Goal: Browse casually

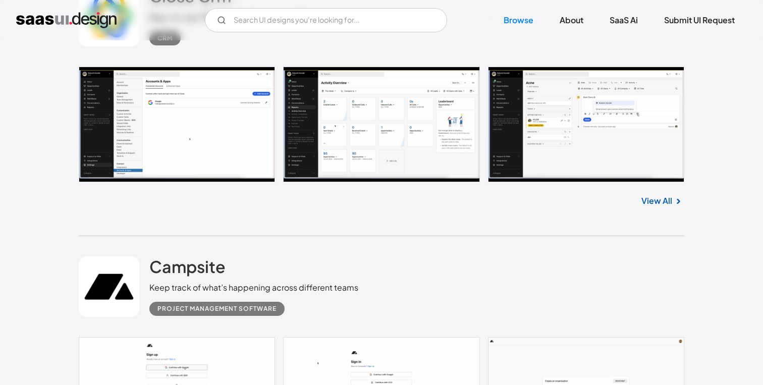
scroll to position [3280, 0]
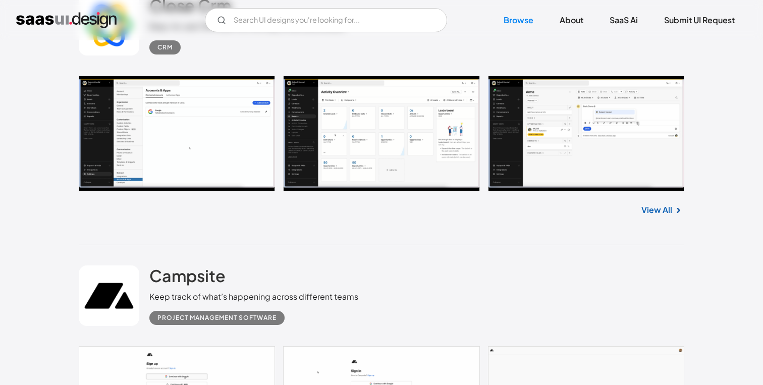
click at [349, 135] on link at bounding box center [381, 134] width 605 height 116
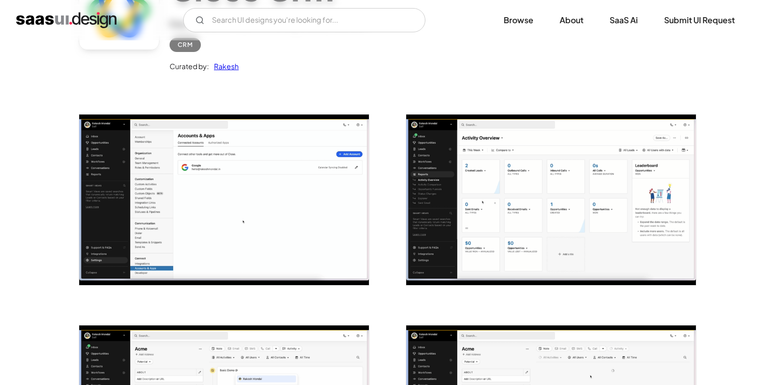
scroll to position [129, 0]
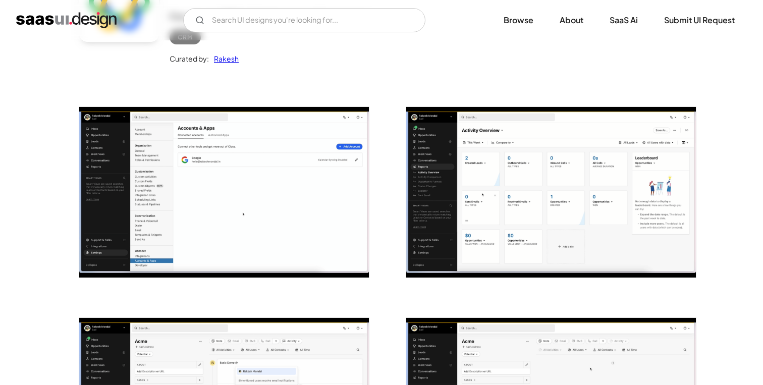
click at [257, 157] on img "open lightbox" at bounding box center [224, 192] width 290 height 171
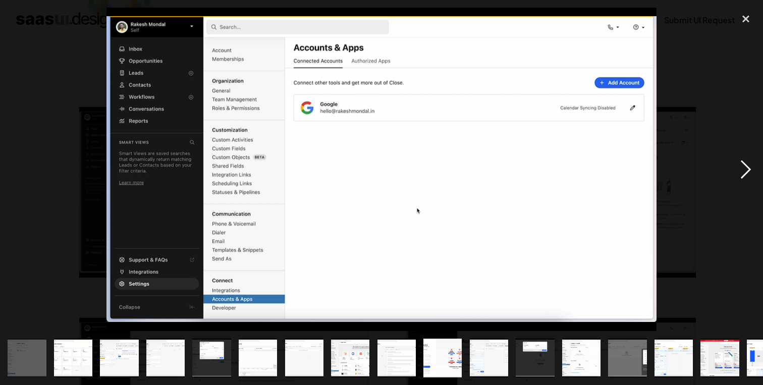
click at [750, 172] on div "next image" at bounding box center [746, 169] width 34 height 323
click at [680, 103] on div at bounding box center [381, 169] width 763 height 323
